Goal: Information Seeking & Learning: Learn about a topic

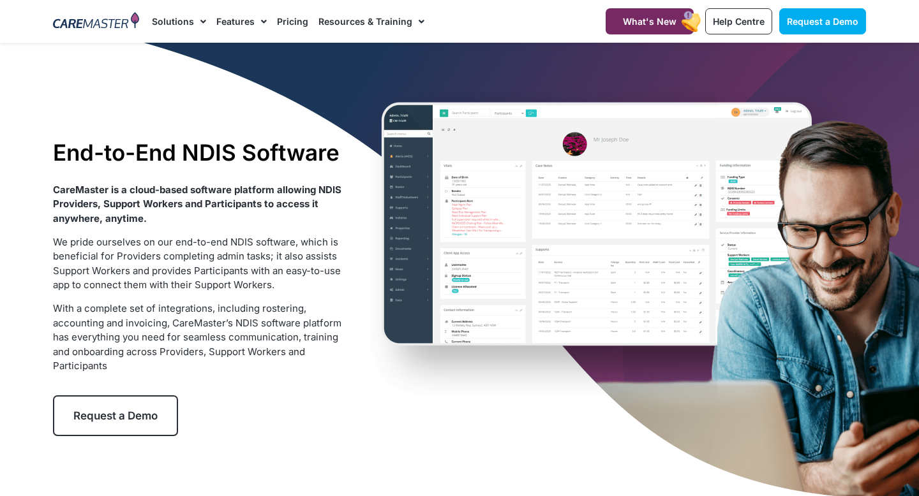
scroll to position [1, 0]
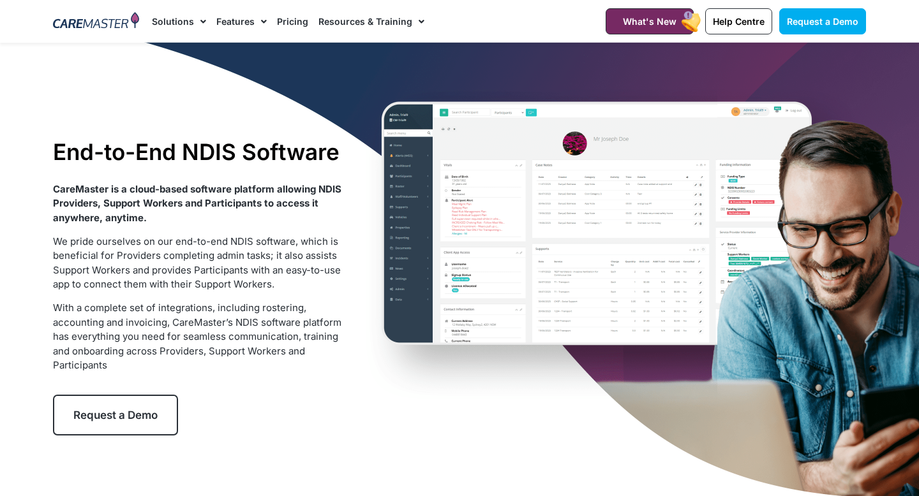
click at [297, 26] on link "Pricing" at bounding box center [292, 21] width 31 height 43
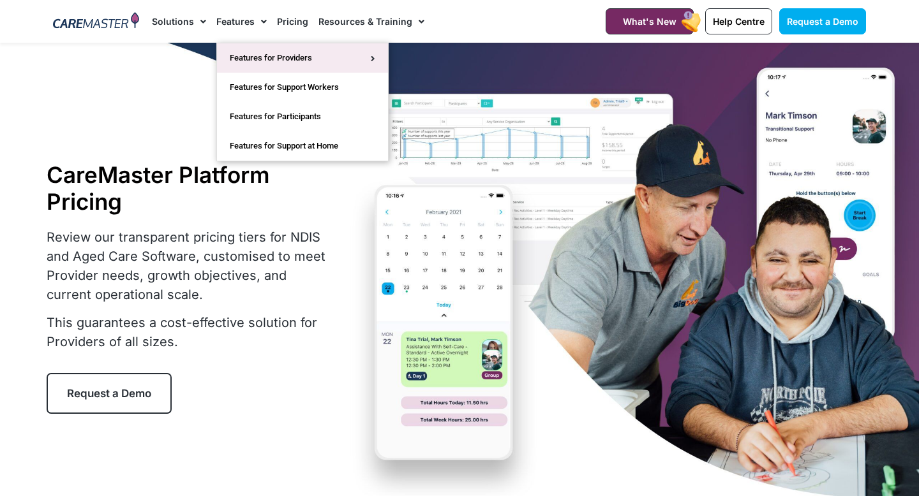
click at [293, 63] on link "Features for Providers" at bounding box center [302, 57] width 171 height 29
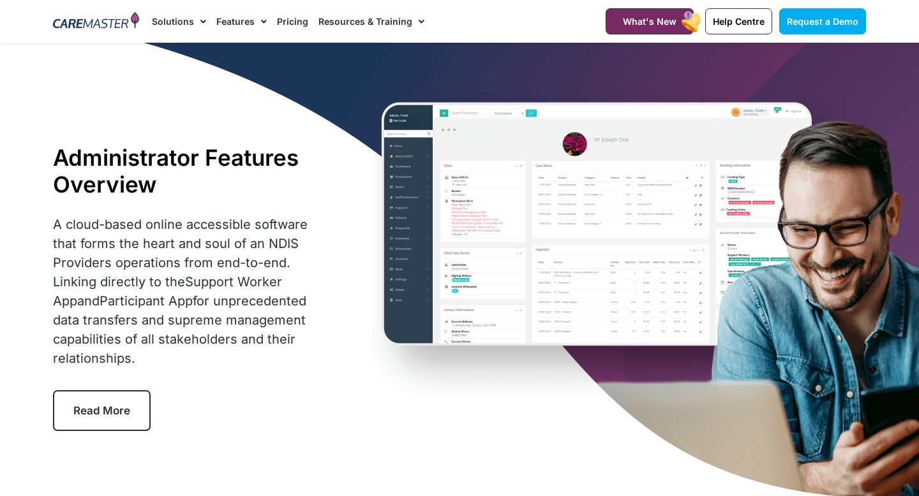
click at [236, 15] on link "Features" at bounding box center [241, 21] width 50 height 43
click at [186, 26] on link "Solutions" at bounding box center [179, 21] width 54 height 43
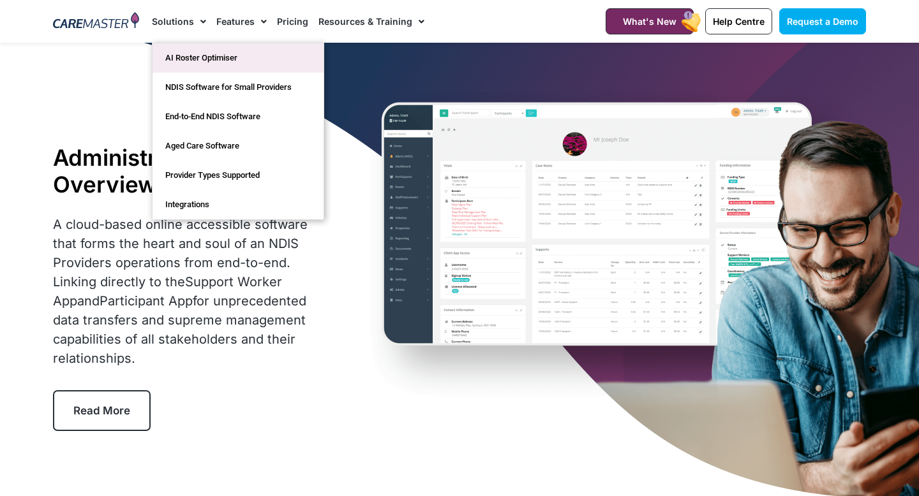
click at [227, 55] on link "AI Roster Optimiser" at bounding box center [237, 57] width 171 height 29
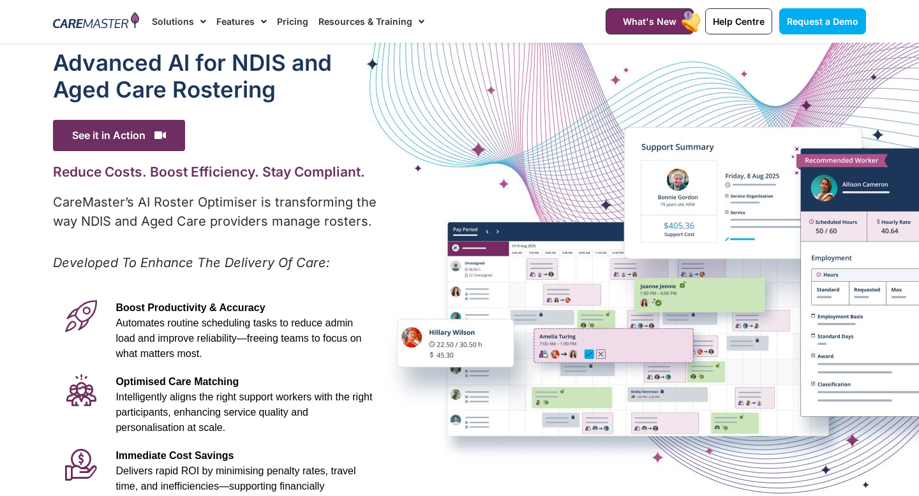
click at [114, 19] on img at bounding box center [96, 21] width 86 height 19
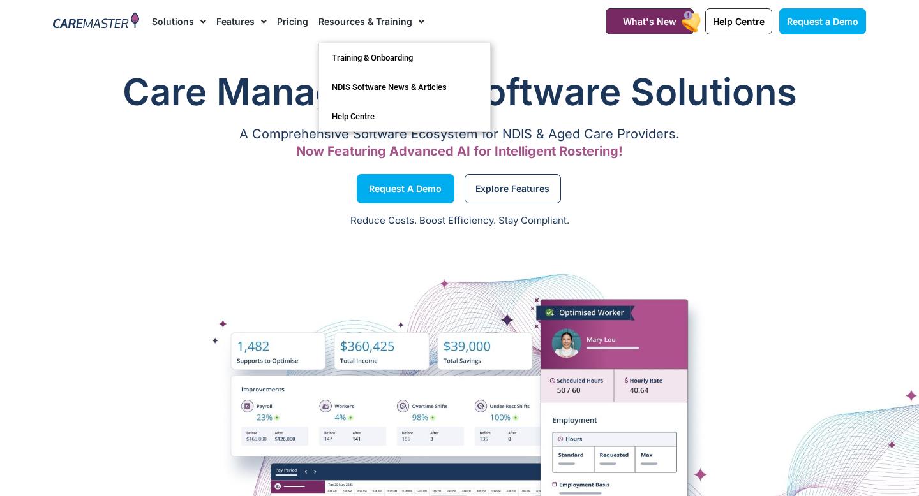
click at [473, 26] on nav "Solutions AI Roster Optimiser NDIS Software for Small Providers End-to-End NDIS…" at bounding box center [363, 21] width 422 height 43
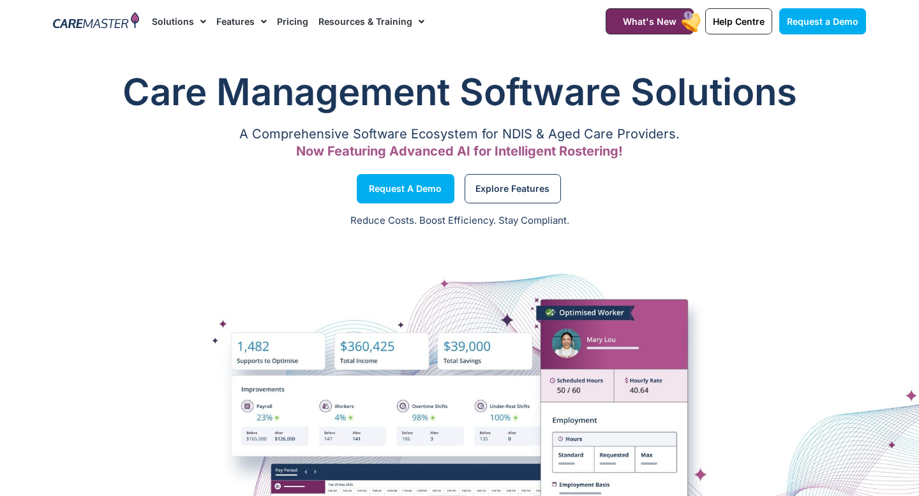
click at [118, 28] on img at bounding box center [96, 21] width 86 height 19
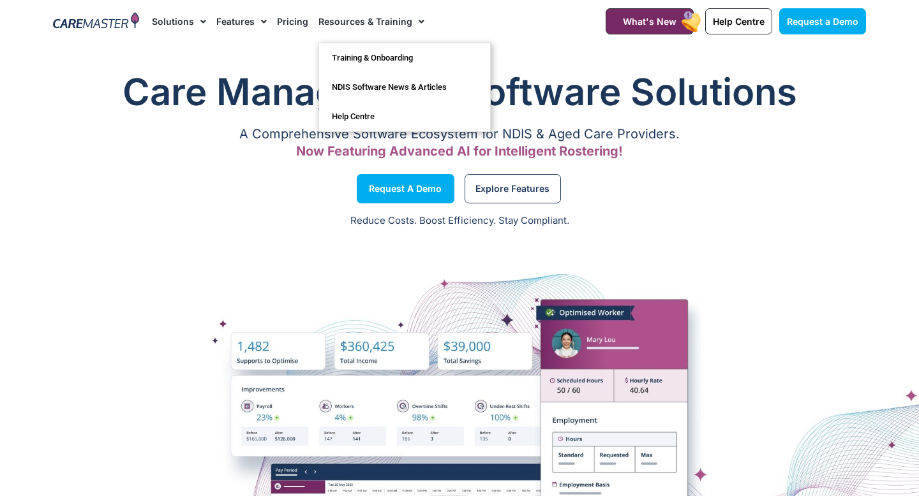
click at [365, 19] on link "Resources & Training" at bounding box center [371, 21] width 106 height 43
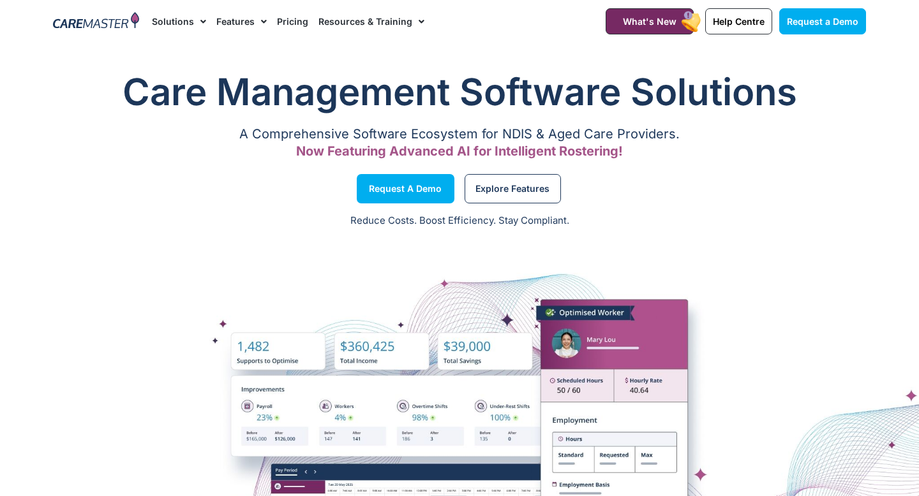
click at [234, 24] on link "Features" at bounding box center [241, 21] width 50 height 43
click at [129, 25] on img at bounding box center [96, 21] width 86 height 19
click at [290, 15] on link "Pricing" at bounding box center [292, 21] width 31 height 43
